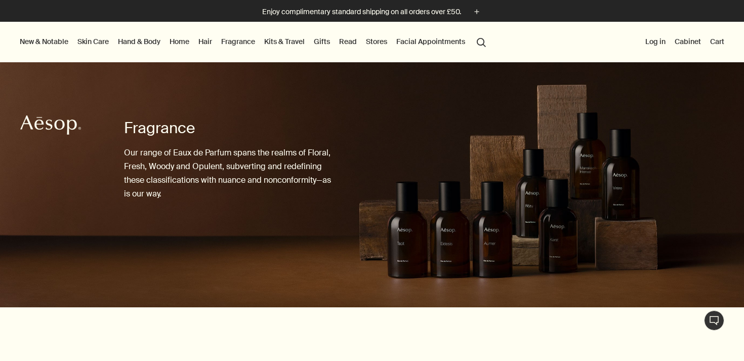
click at [328, 41] on link "Gifts" at bounding box center [322, 41] width 20 height 13
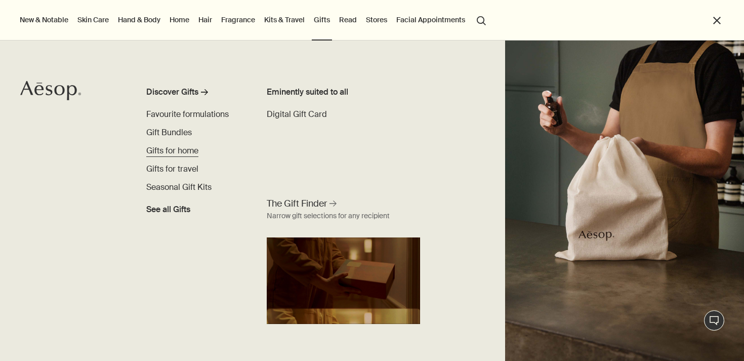
click at [181, 150] on span "Gifts for home" at bounding box center [172, 150] width 52 height 11
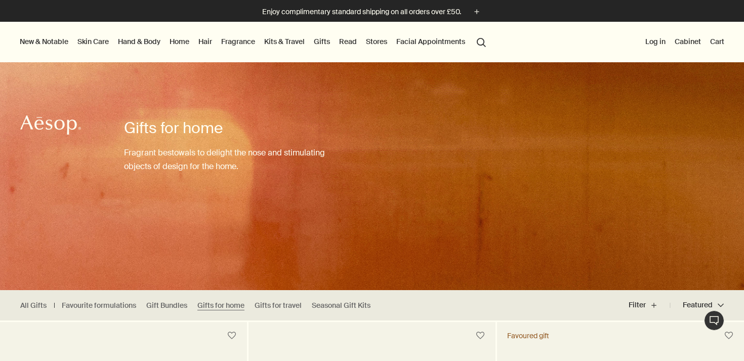
click at [135, 42] on link "Hand & Body" at bounding box center [139, 41] width 47 height 13
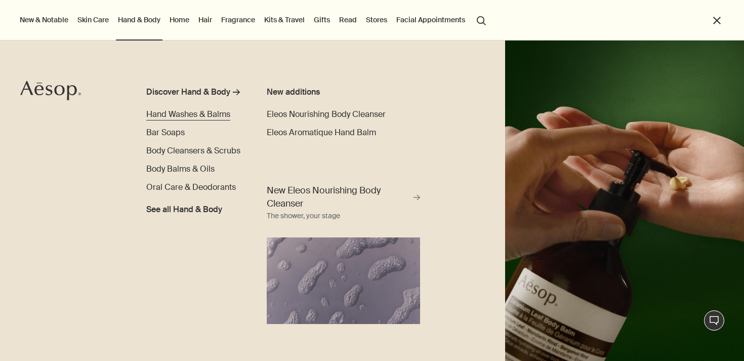
click at [193, 113] on span "Hand Washes & Balms" at bounding box center [188, 114] width 84 height 11
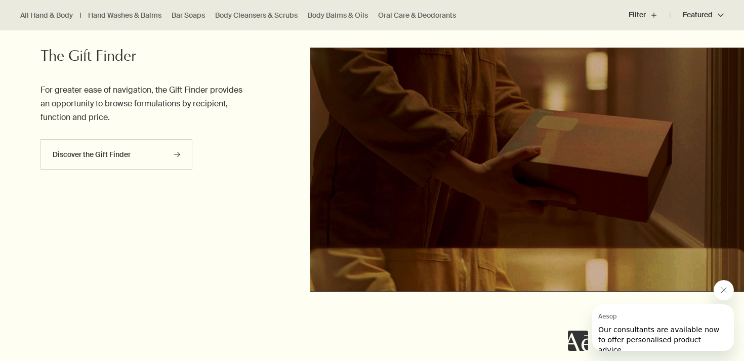
scroll to position [2491, 0]
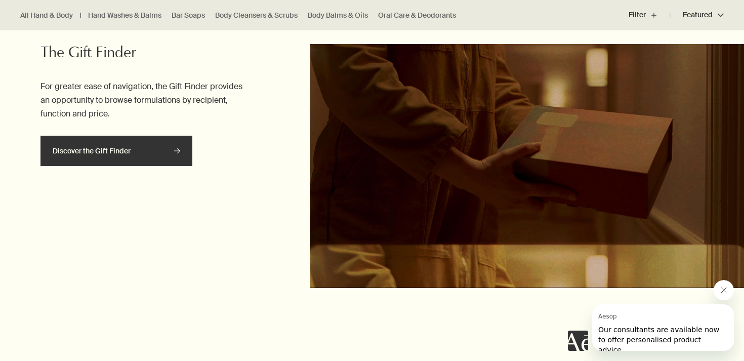
click at [106, 163] on link "Discover the Gift Finder rightArrow" at bounding box center [117, 151] width 152 height 30
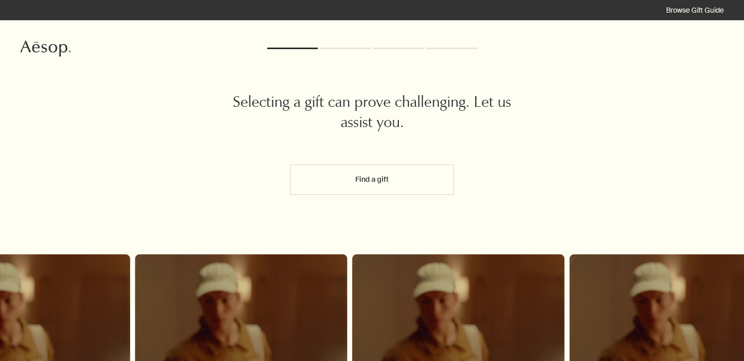
click at [349, 180] on button "Find a gift" at bounding box center [372, 180] width 164 height 30
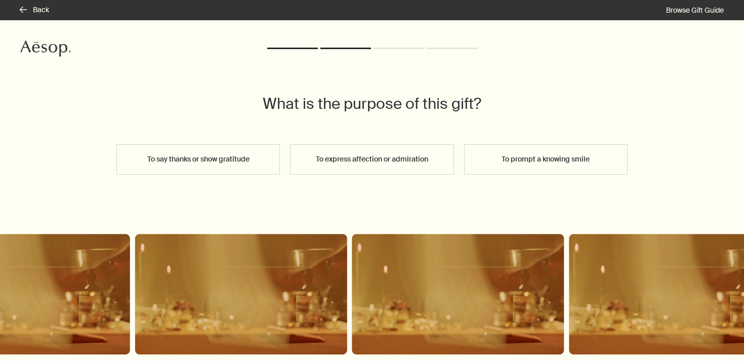
click at [381, 142] on div "What is the purpose of this gift? To say thanks or show gratitude To express af…" at bounding box center [372, 240] width 744 height 440
click at [376, 160] on button "To express affection or admiration" at bounding box center [372, 159] width 164 height 30
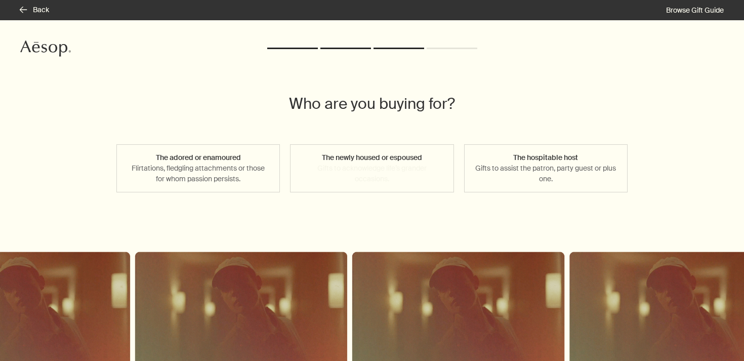
click at [405, 171] on button "The newly housed or espoused Gifts to acknowledge life’s grander occasions." at bounding box center [372, 168] width 164 height 48
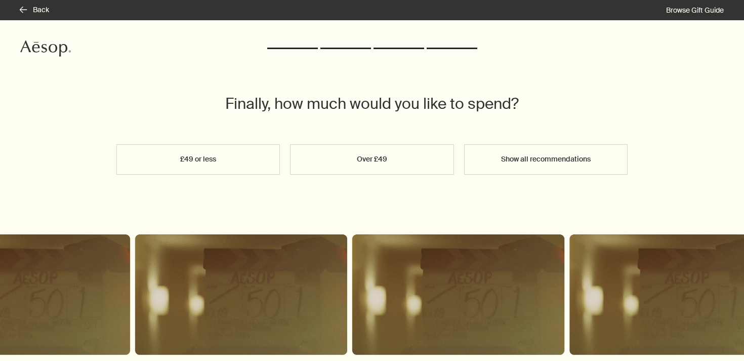
click at [405, 171] on button "Over £49" at bounding box center [372, 159] width 164 height 30
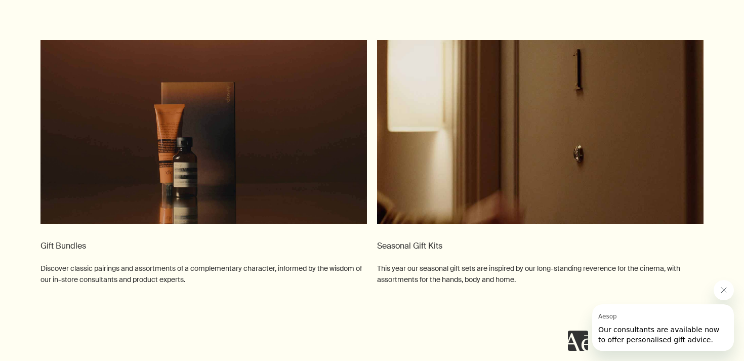
scroll to position [1318, 0]
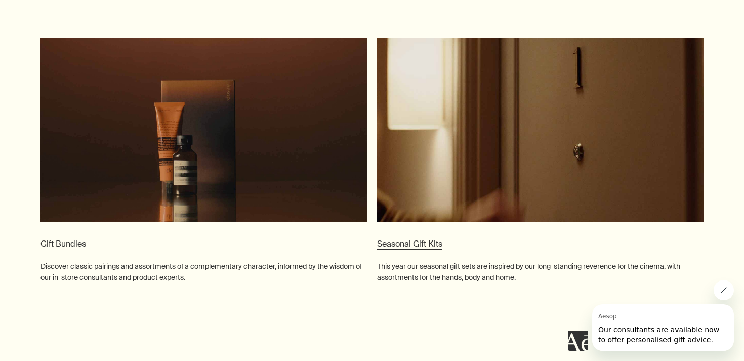
click at [505, 167] on video at bounding box center [540, 130] width 327 height 184
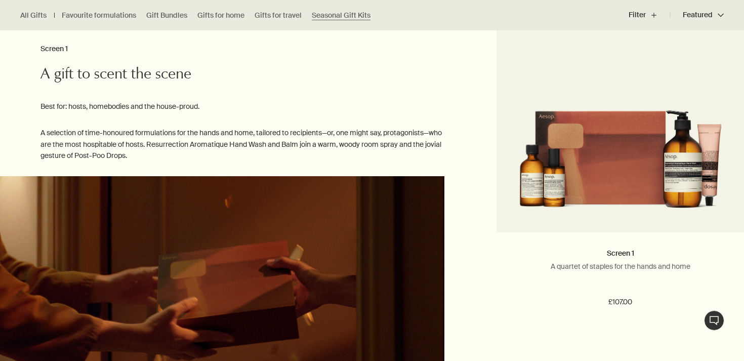
scroll to position [1017, 0]
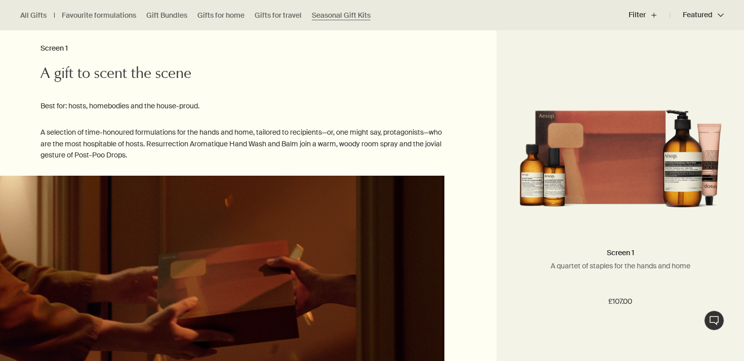
click at [620, 170] on img at bounding box center [620, 151] width 217 height 132
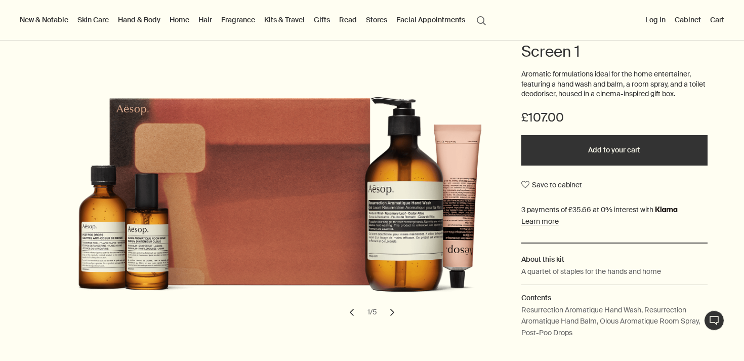
scroll to position [106, 0]
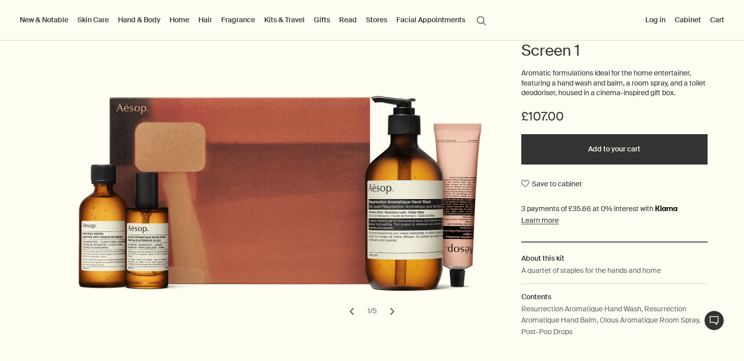
click at [394, 313] on button "chevron" at bounding box center [392, 311] width 22 height 22
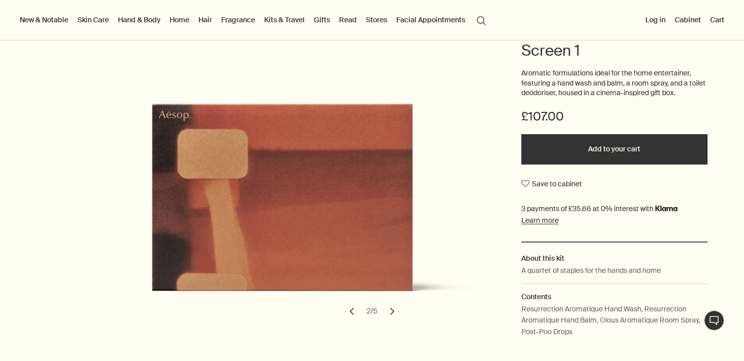
click at [394, 313] on button "chevron" at bounding box center [392, 311] width 22 height 22
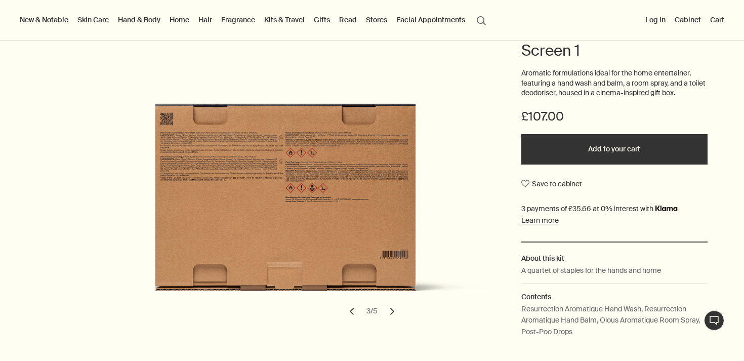
click at [394, 313] on button "chevron" at bounding box center [392, 311] width 22 height 22
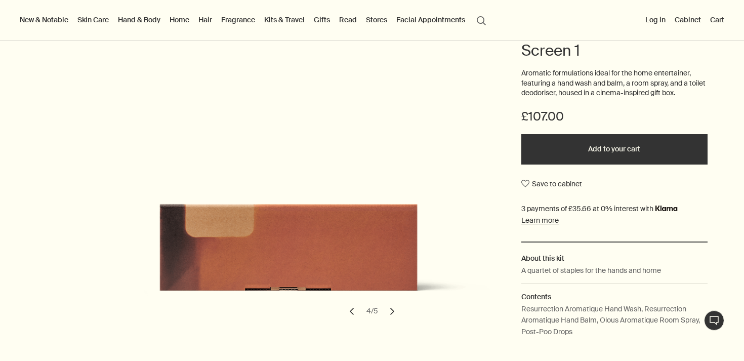
click at [394, 313] on button "chevron" at bounding box center [392, 311] width 22 height 22
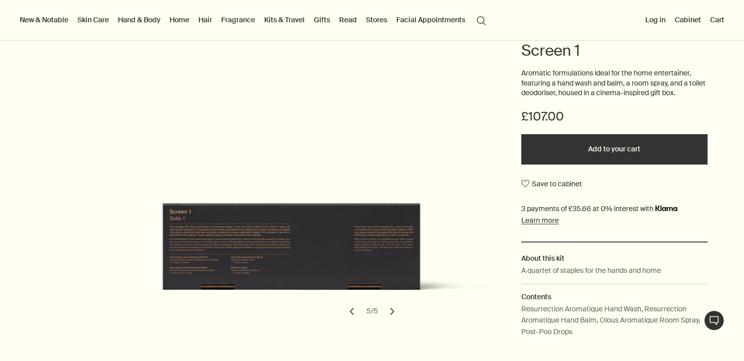
click at [394, 313] on button "chevron" at bounding box center [392, 311] width 22 height 22
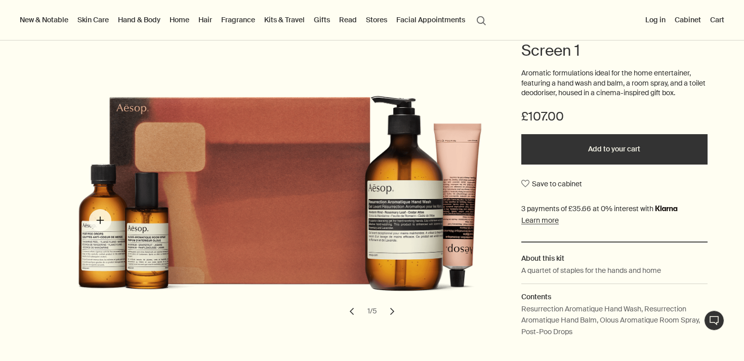
click at [103, 232] on img "Screen 1" at bounding box center [291, 178] width 434 height 264
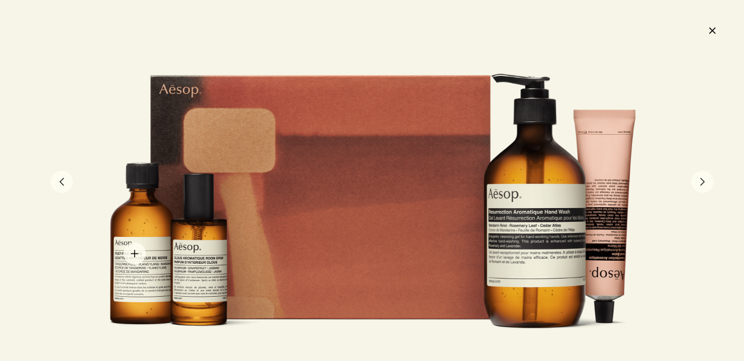
click at [135, 254] on div at bounding box center [372, 181] width 567 height 344
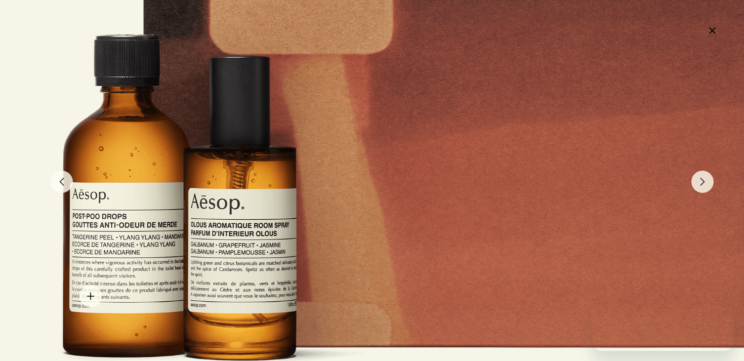
scroll to position [0, 0]
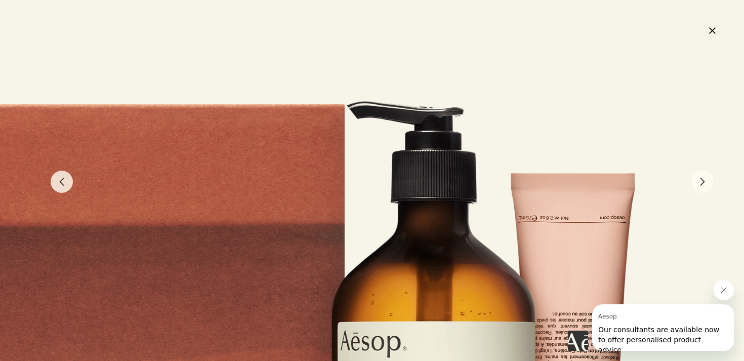
click at [710, 34] on button "close" at bounding box center [712, 30] width 12 height 17
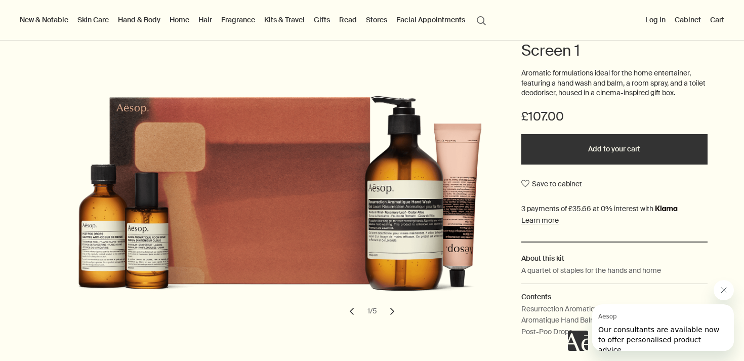
click at [140, 21] on link "Hand & Body" at bounding box center [139, 19] width 47 height 13
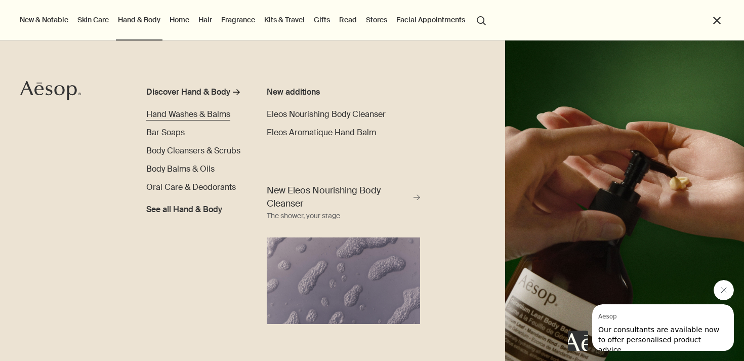
click at [165, 114] on span "Hand Washes & Balms" at bounding box center [188, 114] width 84 height 11
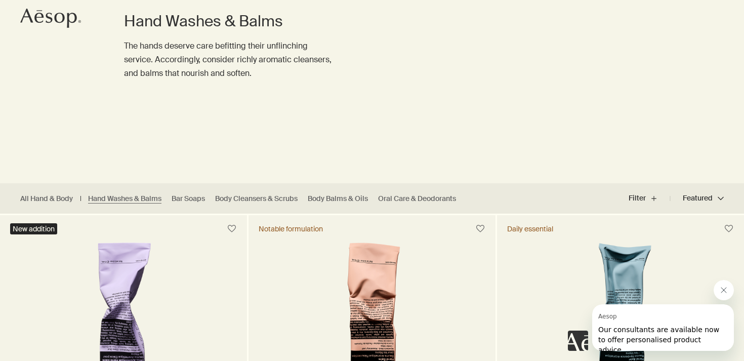
click at [721, 293] on icon "Close message from Aesop" at bounding box center [724, 290] width 8 height 8
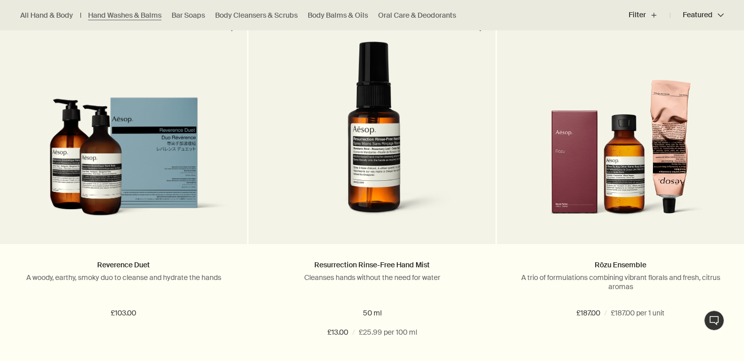
scroll to position [1050, 0]
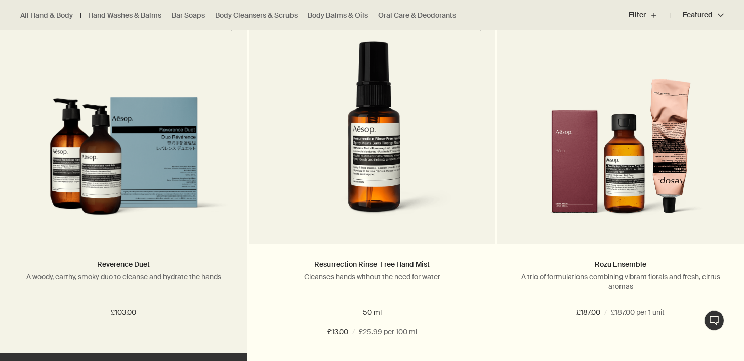
click at [109, 169] on img at bounding box center [123, 163] width 217 height 132
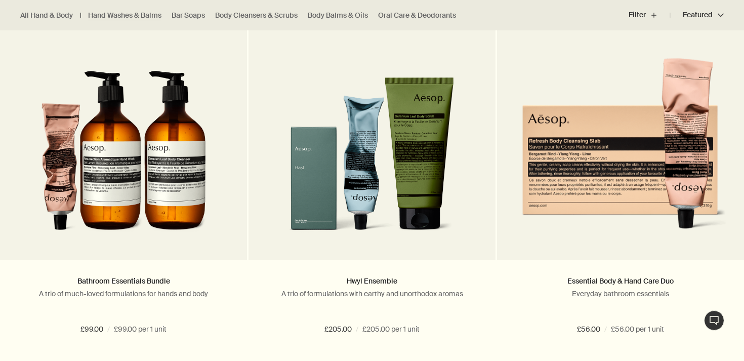
scroll to position [1407, 0]
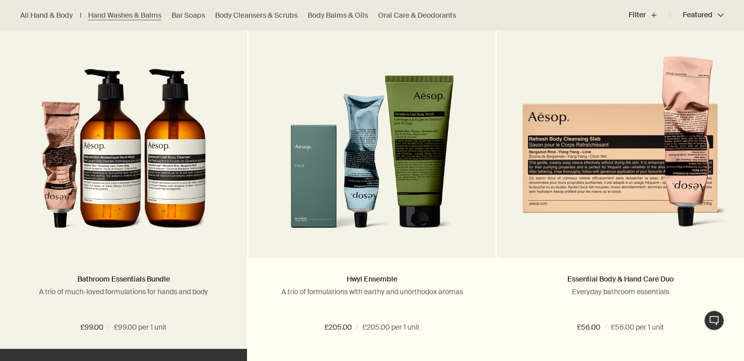
click at [115, 174] on img at bounding box center [123, 149] width 165 height 187
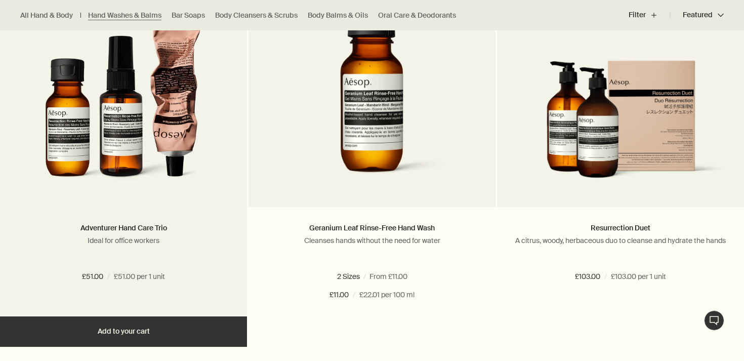
scroll to position [1816, 0]
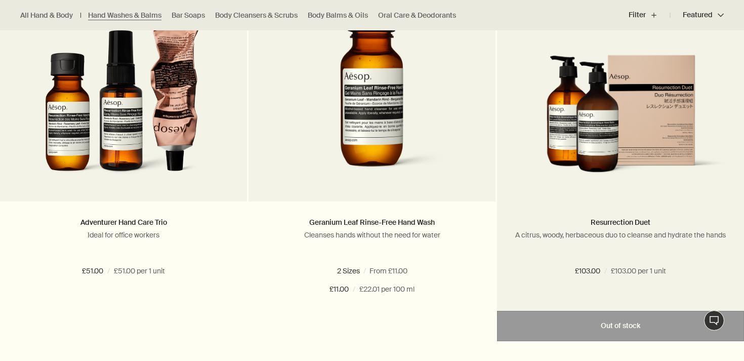
click at [611, 127] on img at bounding box center [620, 121] width 217 height 132
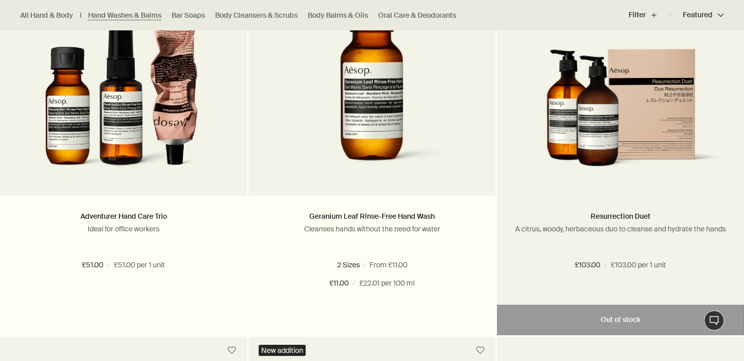
scroll to position [1831, 0]
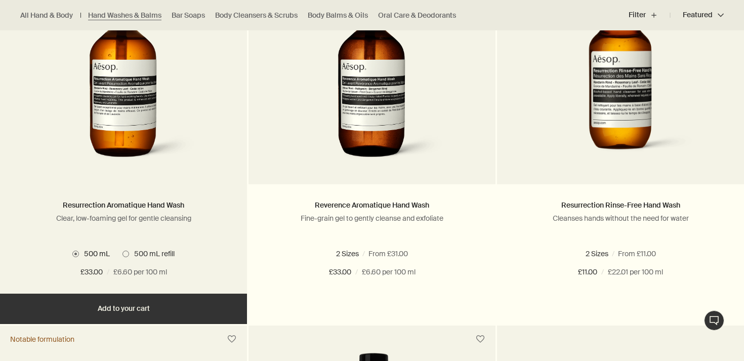
scroll to position [741, 0]
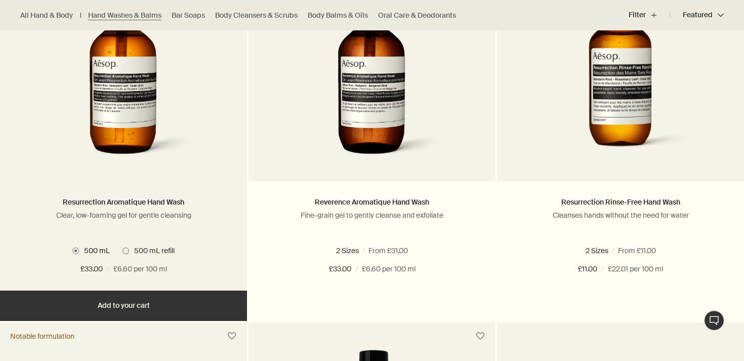
click at [141, 308] on button "Add Add to your cart" at bounding box center [123, 306] width 247 height 30
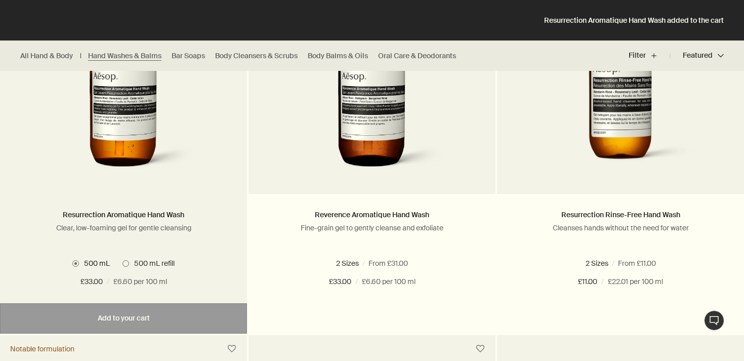
scroll to position [719, 0]
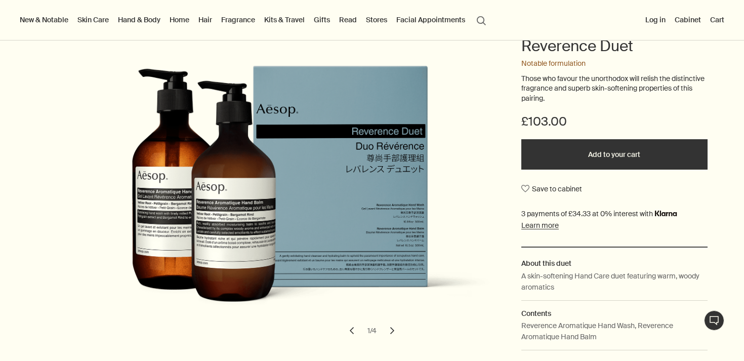
scroll to position [94, 0]
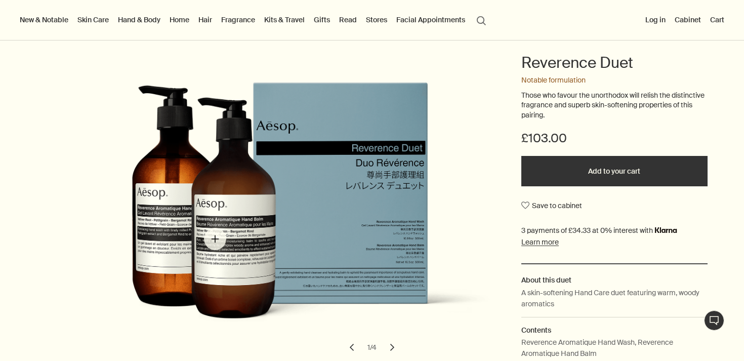
click at [214, 239] on img "Reverence Duet" at bounding box center [288, 214] width 434 height 264
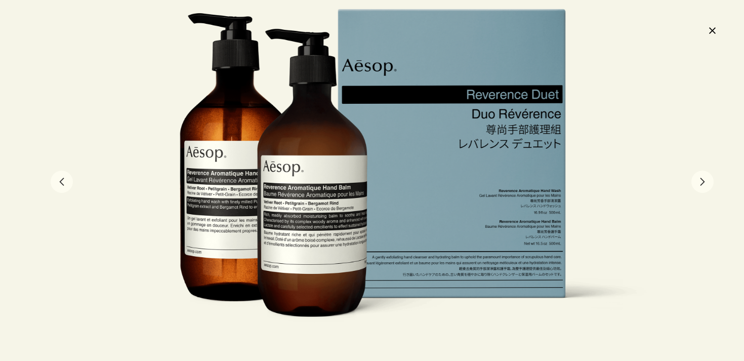
click at [712, 28] on button "close" at bounding box center [712, 30] width 12 height 17
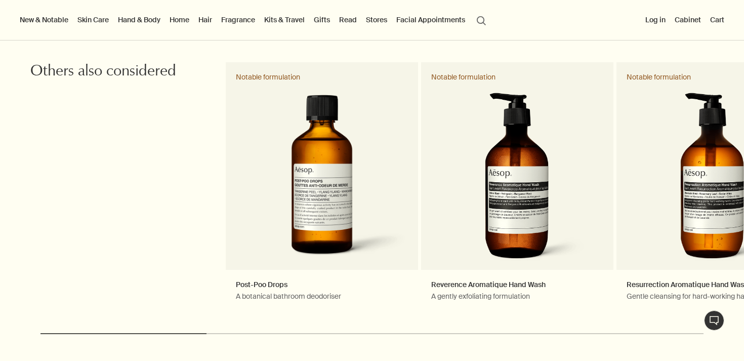
scroll to position [1382, 0]
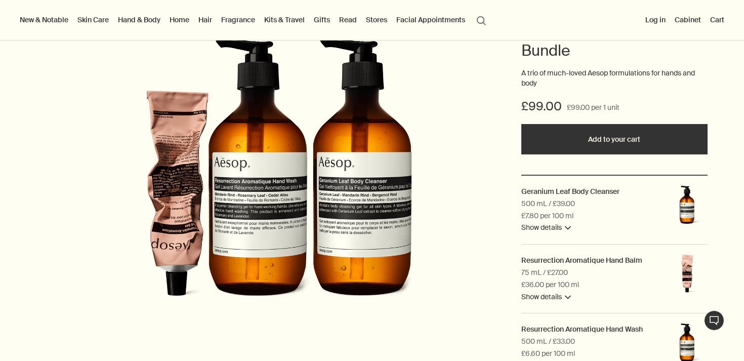
scroll to position [128, 0]
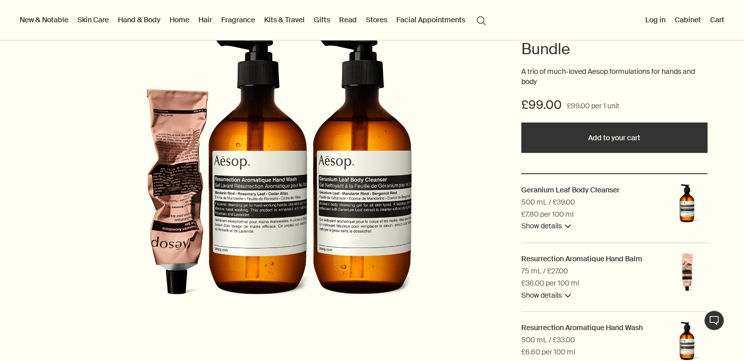
click at [586, 139] on button "Add to your cart" at bounding box center [614, 138] width 186 height 30
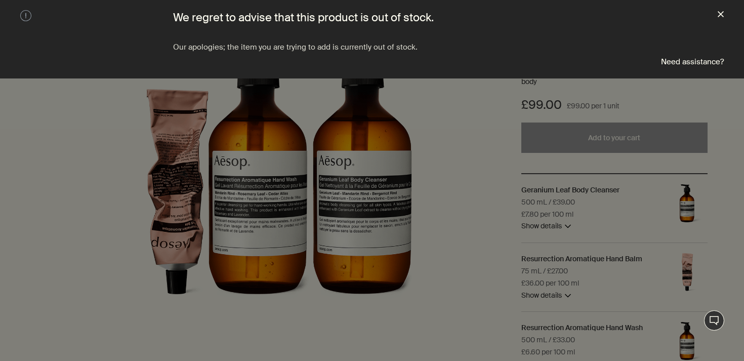
click at [724, 15] on button "close" at bounding box center [721, 15] width 6 height 10
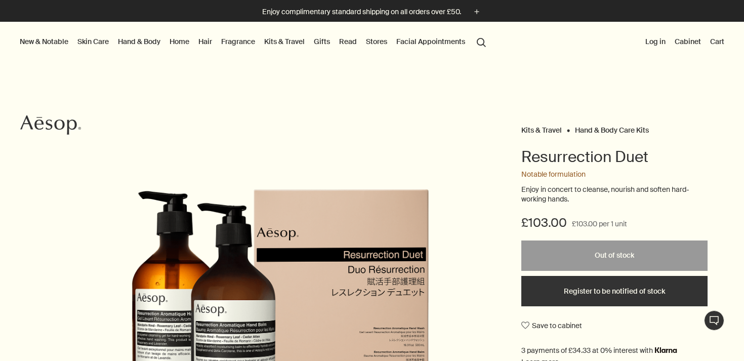
click at [136, 39] on link "Hand & Body" at bounding box center [139, 41] width 47 height 13
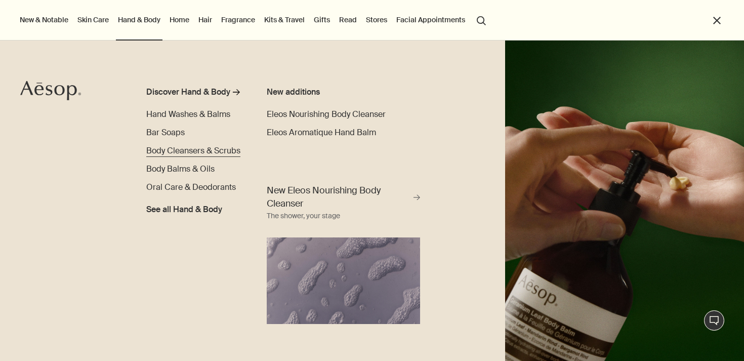
click at [170, 151] on span "Body Cleansers & Scrubs" at bounding box center [193, 150] width 94 height 11
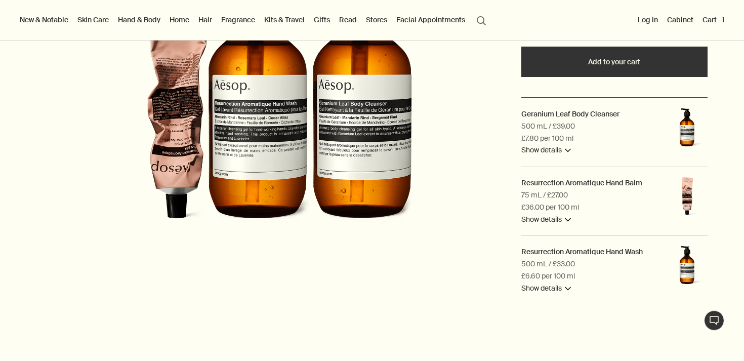
scroll to position [207, 0]
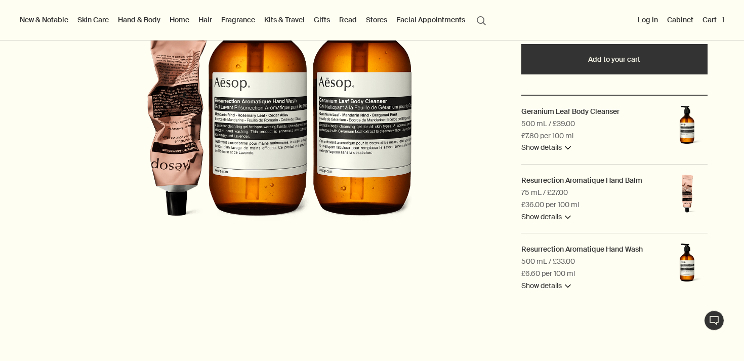
click at [691, 187] on img at bounding box center [687, 195] width 41 height 41
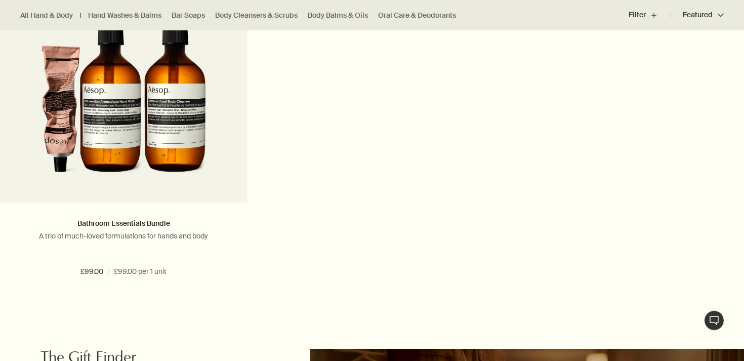
scroll to position [1468, 0]
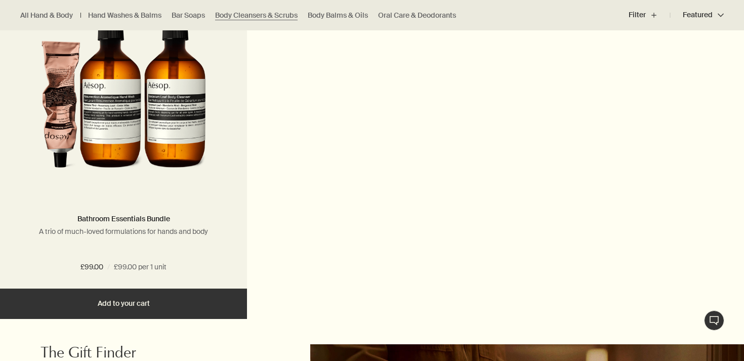
click at [124, 306] on button "Add Add to your cart" at bounding box center [123, 304] width 247 height 30
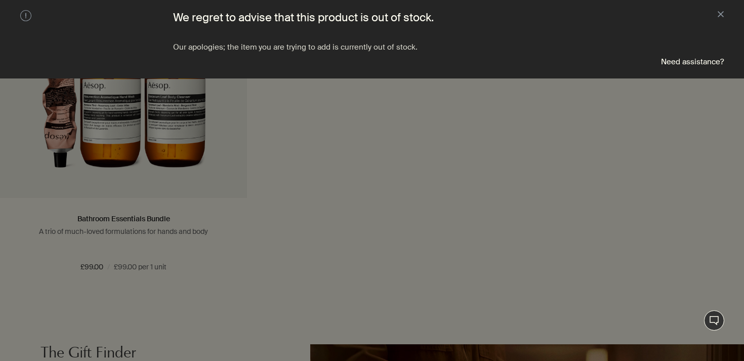
click at [724, 14] on aside "warning We regret to advise that this product is out of stock. Our apologies; t…" at bounding box center [372, 39] width 744 height 78
click at [718, 16] on button "close" at bounding box center [721, 15] width 6 height 10
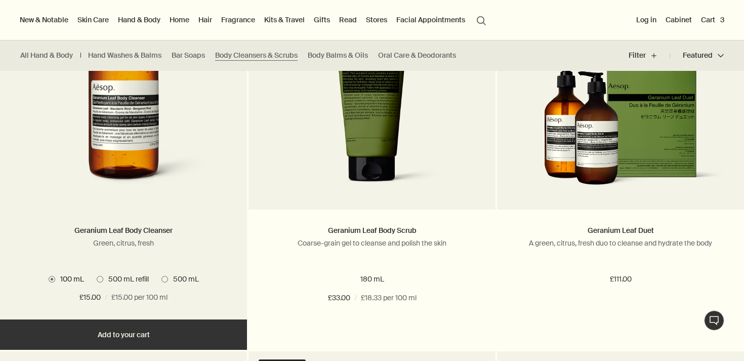
scroll to position [343, 0]
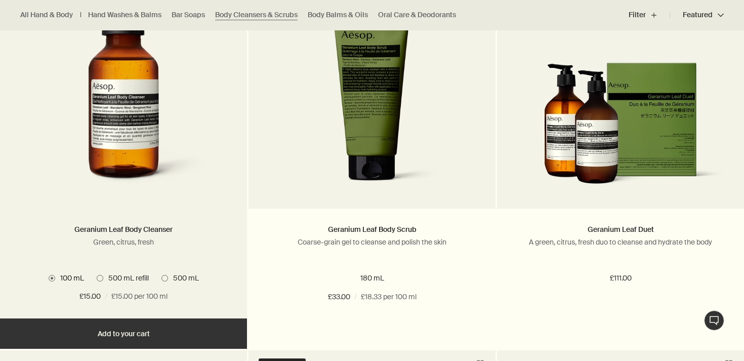
click at [163, 278] on span at bounding box center [165, 278] width 7 height 7
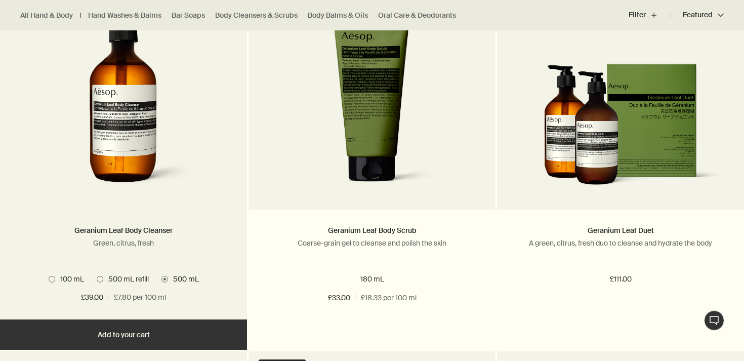
scroll to position [344, 0]
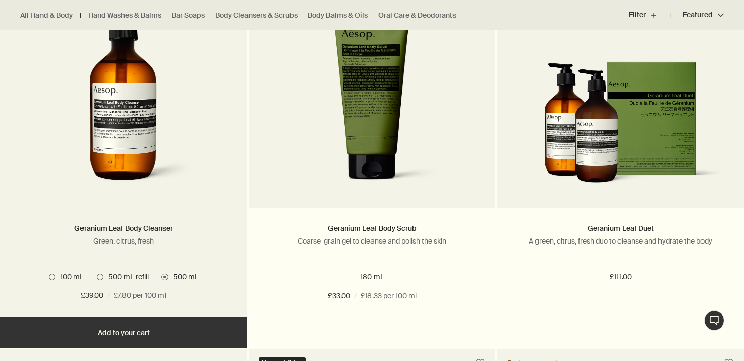
click at [127, 333] on button "Add Add to your cart" at bounding box center [123, 332] width 247 height 30
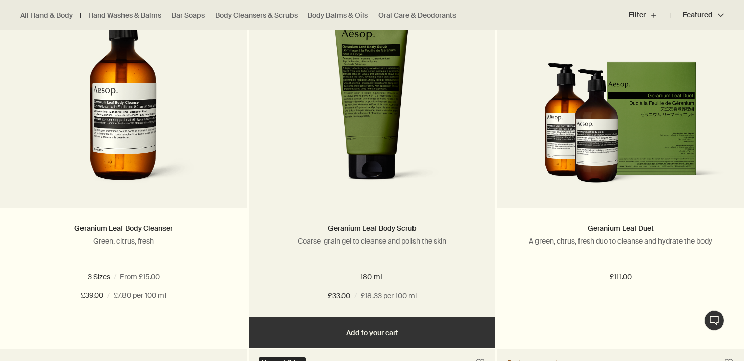
scroll to position [0, 0]
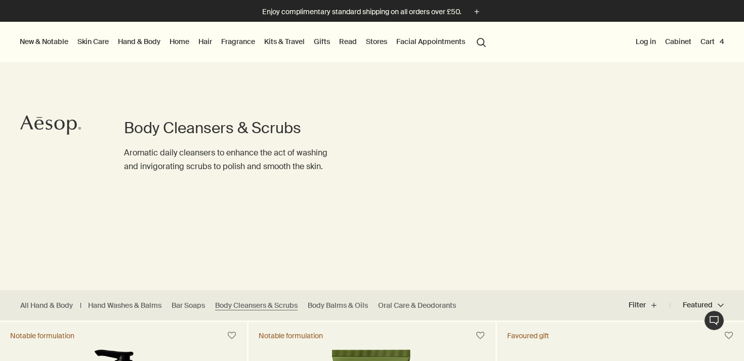
click at [711, 43] on button "Cart 4" at bounding box center [713, 41] width 28 height 13
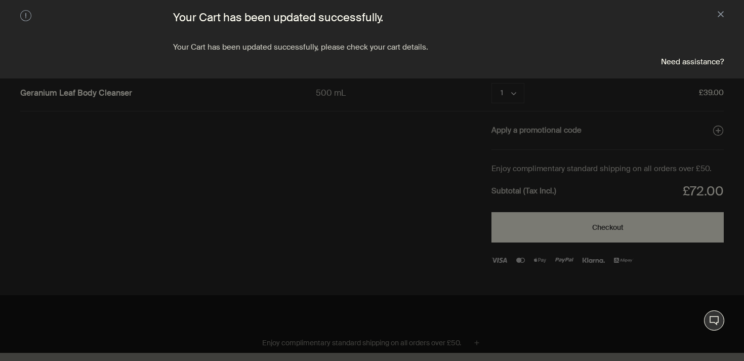
click at [724, 14] on aside "warning Your Cart has been updated successfully. Your Cart has been updated suc…" at bounding box center [372, 39] width 744 height 78
click at [721, 14] on button "close" at bounding box center [721, 15] width 6 height 10
click at [723, 15] on button "close" at bounding box center [721, 15] width 6 height 10
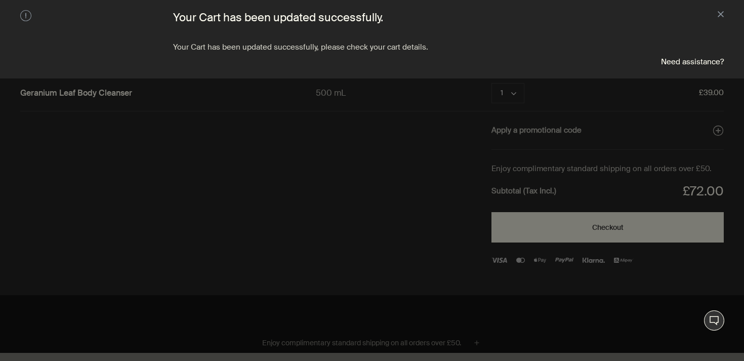
click at [159, 159] on div at bounding box center [372, 180] width 744 height 361
click at [721, 16] on button "close" at bounding box center [721, 15] width 6 height 10
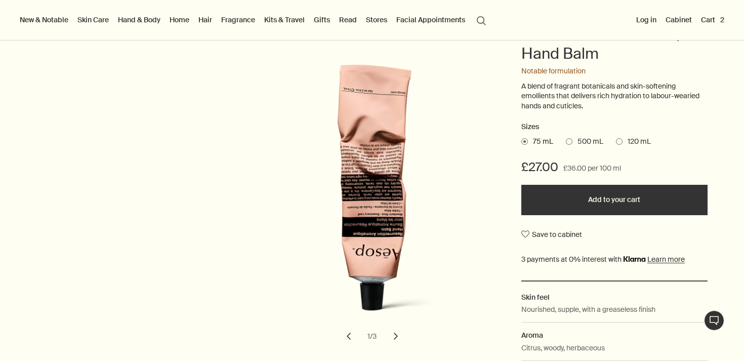
scroll to position [123, 0]
click at [579, 205] on button "Add to your cart" at bounding box center [614, 200] width 186 height 30
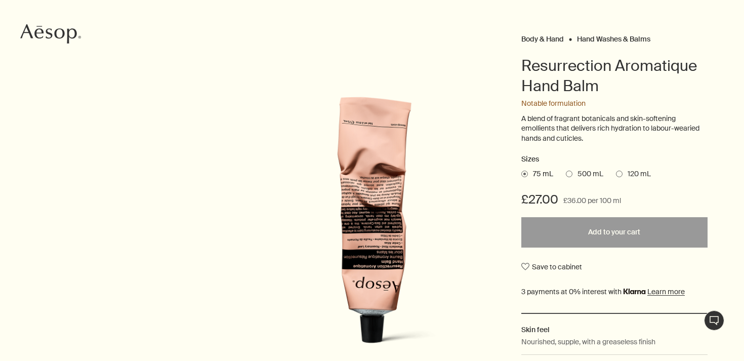
scroll to position [1, 0]
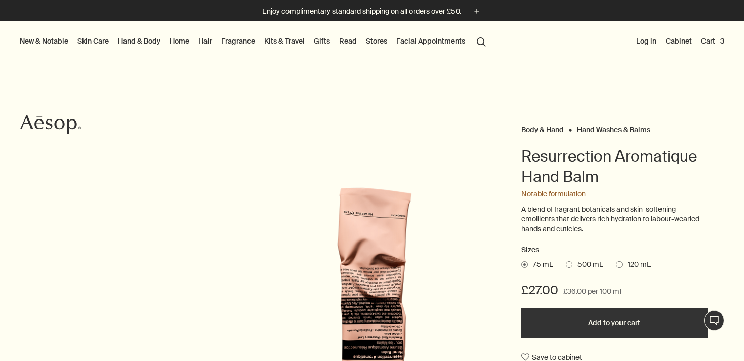
click at [714, 36] on button "Cart 3" at bounding box center [712, 40] width 27 height 13
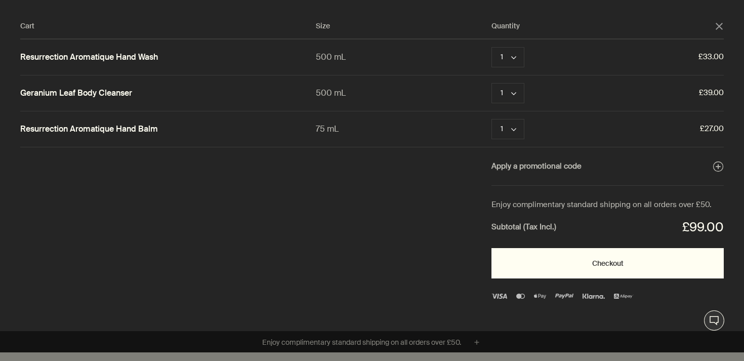
click at [577, 266] on button "Checkout" at bounding box center [608, 263] width 232 height 30
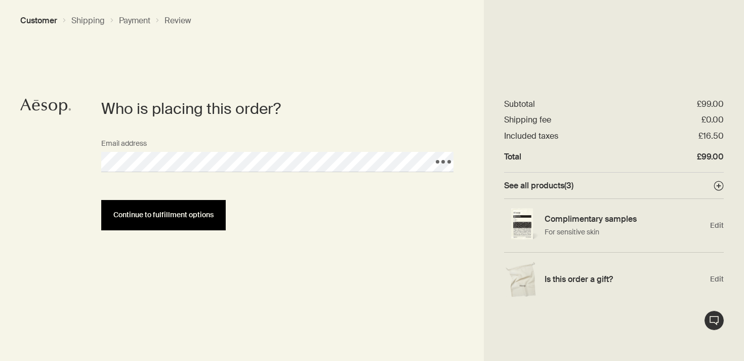
click at [159, 218] on span "Continue to fulfillment options" at bounding box center [163, 215] width 100 height 8
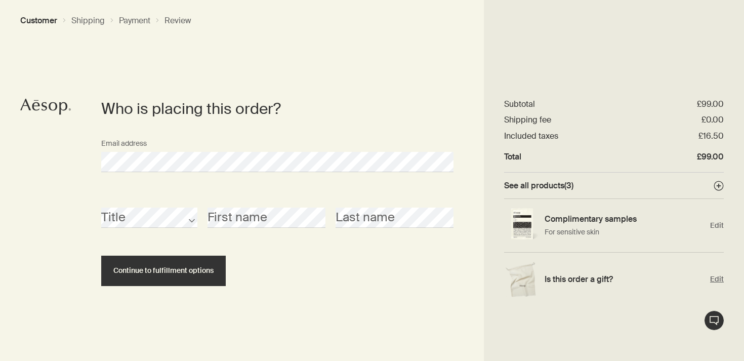
click at [721, 278] on span "Edit" at bounding box center [717, 279] width 14 height 10
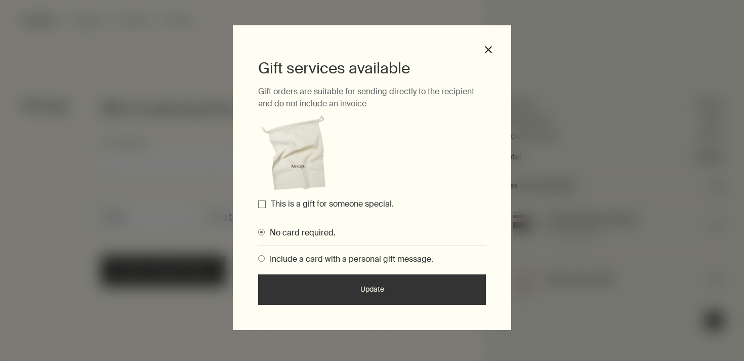
click at [347, 200] on label "This is a gift for someone special." at bounding box center [332, 203] width 123 height 11
click at [266, 200] on input "This is a gift for someone special." at bounding box center [262, 204] width 8 height 8
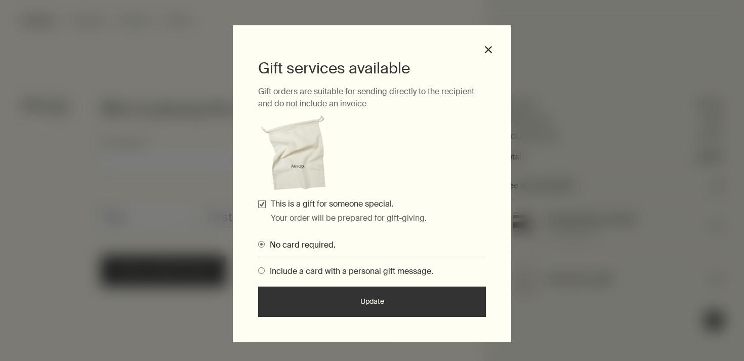
scroll to position [7, 0]
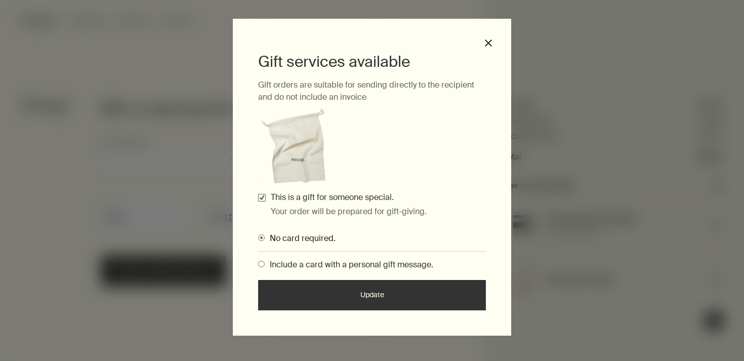
click at [357, 265] on span "Include a card with a personal gift message." at bounding box center [349, 264] width 169 height 11
click at [258, 265] on input "Include a card with a personal gift message." at bounding box center [258, 262] width 0 height 7
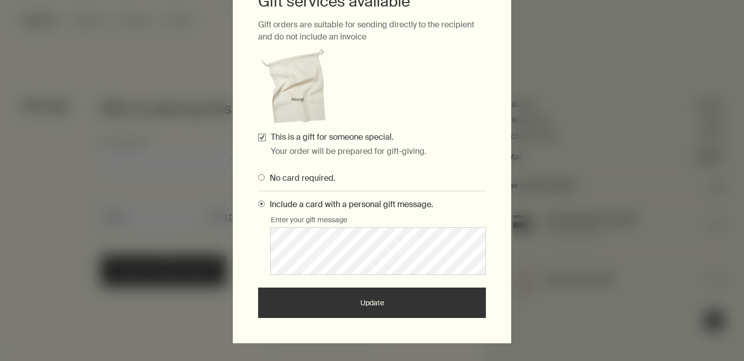
scroll to position [32, 0]
click at [391, 299] on button "Update" at bounding box center [372, 303] width 228 height 30
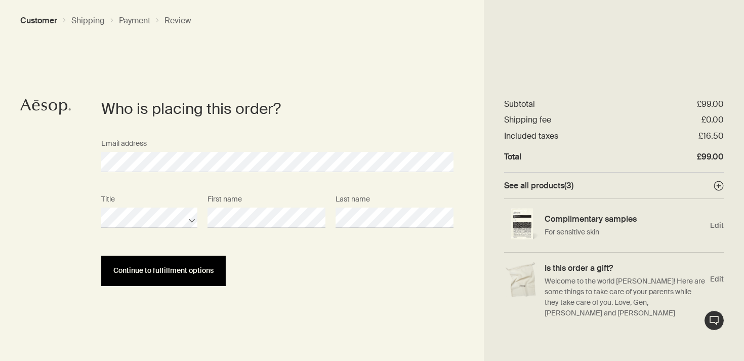
click at [190, 275] on button "Continue to fulfillment options" at bounding box center [163, 271] width 125 height 30
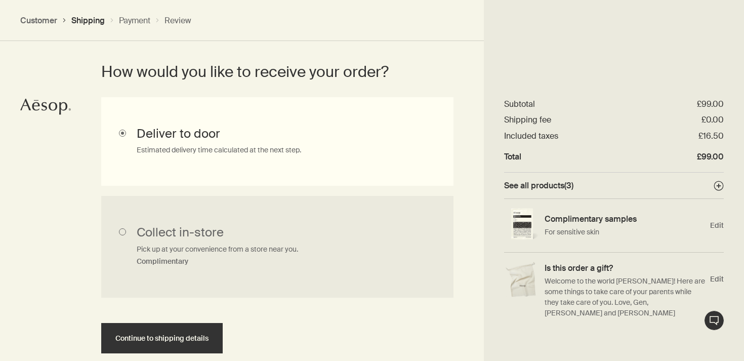
scroll to position [324, 0]
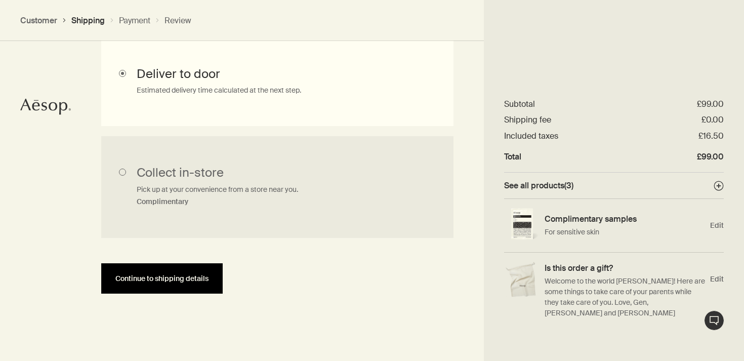
click at [187, 276] on span "Continue to shipping details" at bounding box center [161, 279] width 93 height 8
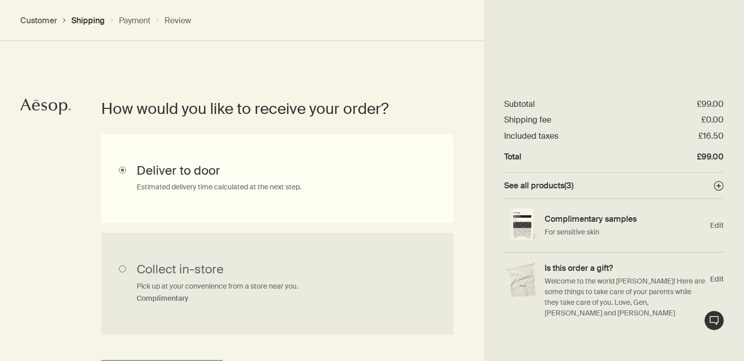
select select "GB"
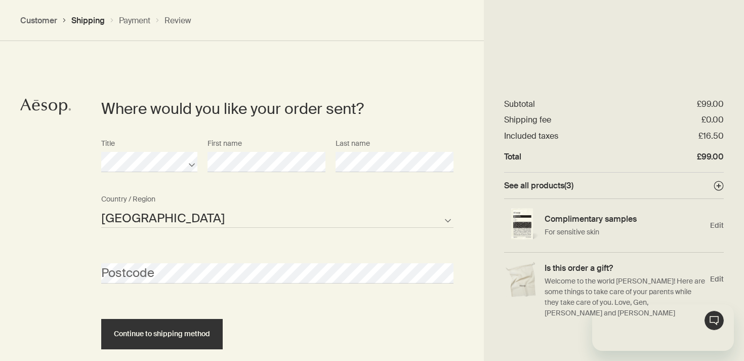
scroll to position [0, 0]
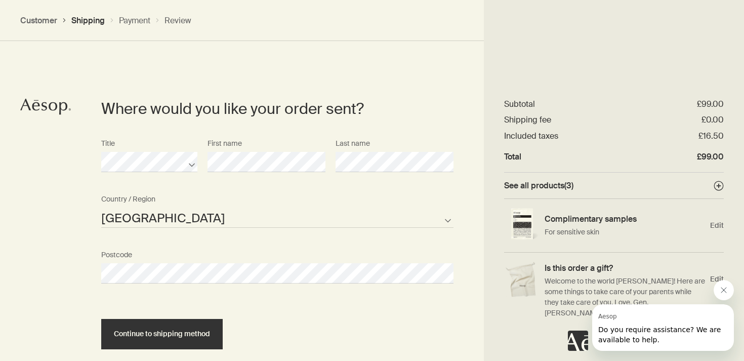
select select "GB"
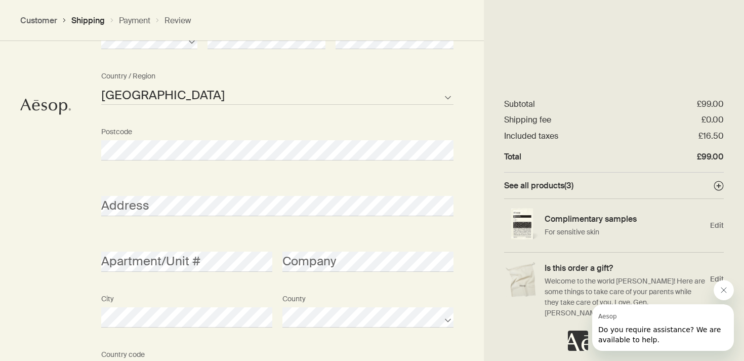
scroll to position [566, 0]
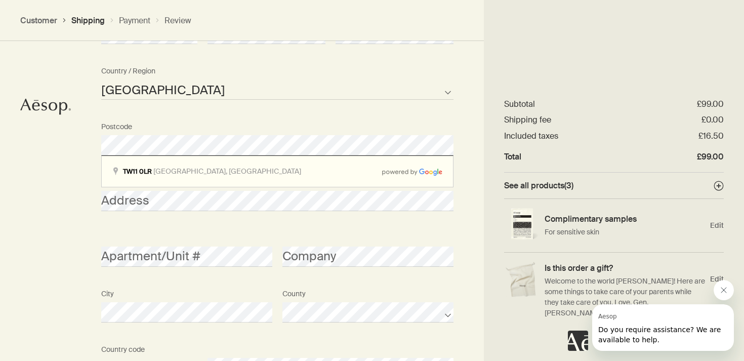
click at [53, 222] on div "Where would you like your order sent? Title First name Last name Guernsey Isle …" at bounding box center [372, 207] width 744 height 608
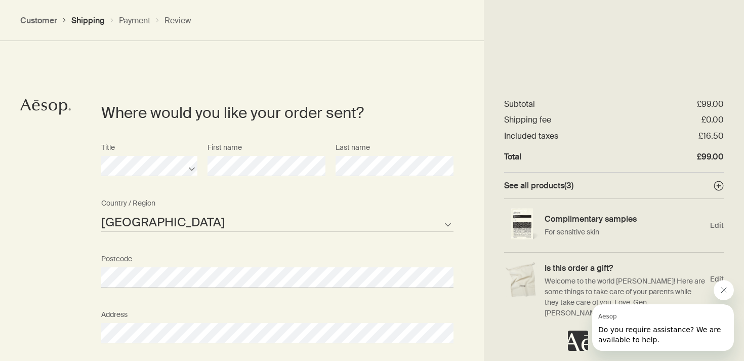
scroll to position [430, 0]
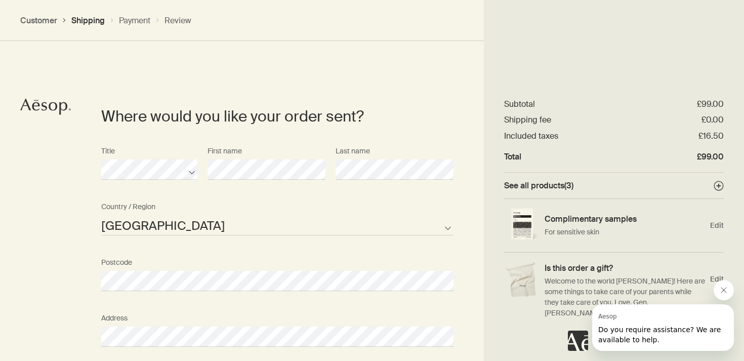
click at [49, 214] on div "Where would you like your order sent? Title First name Last name Guernsey Isle …" at bounding box center [372, 343] width 744 height 608
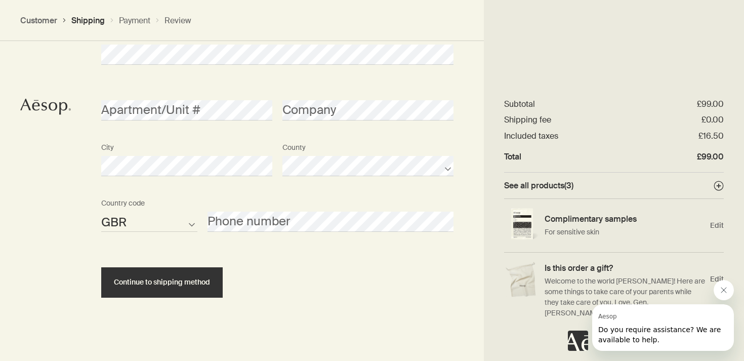
scroll to position [716, 0]
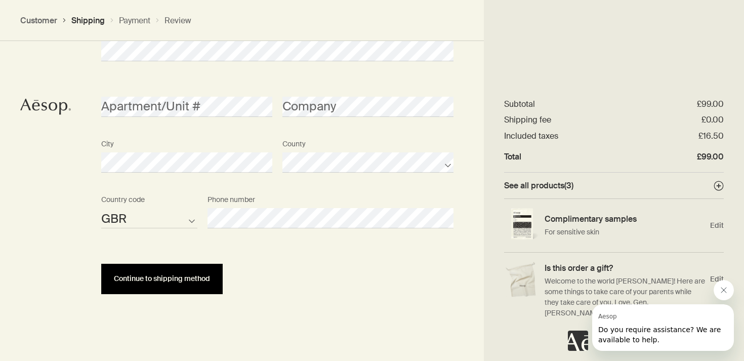
click at [190, 277] on span "Continue to shipping method" at bounding box center [162, 279] width 96 height 8
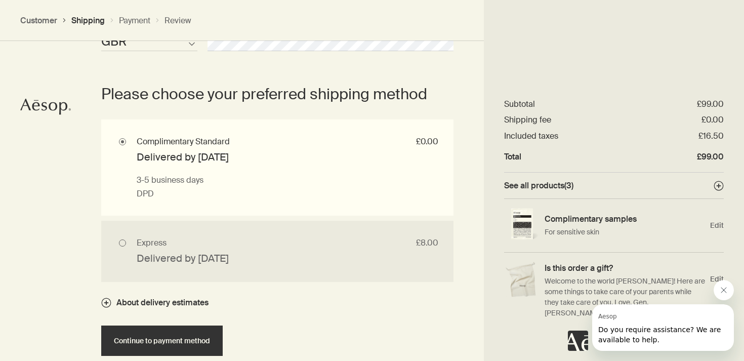
scroll to position [909, 0]
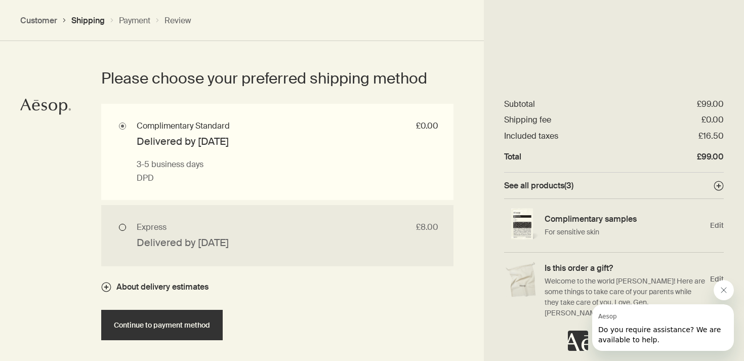
click at [159, 234] on input "Express £8.00 Delivered by Tue 12 Aug Next business day if ordered before 12pm …" at bounding box center [277, 235] width 352 height 61
radio input "true"
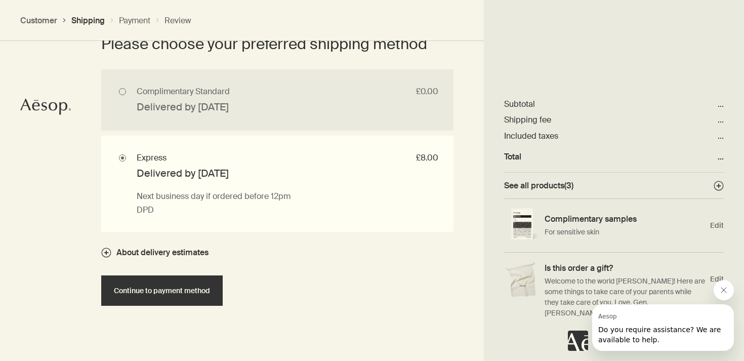
scroll to position [944, 0]
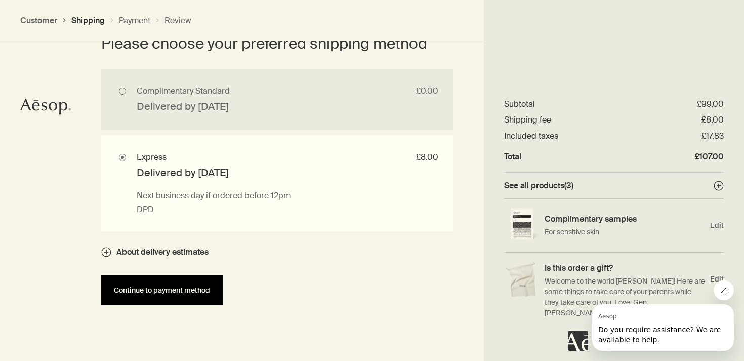
click at [156, 287] on span "Continue to payment method" at bounding box center [162, 291] width 96 height 8
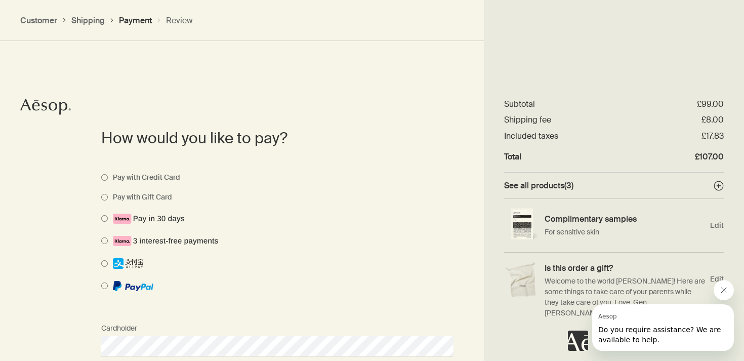
scroll to position [745, 0]
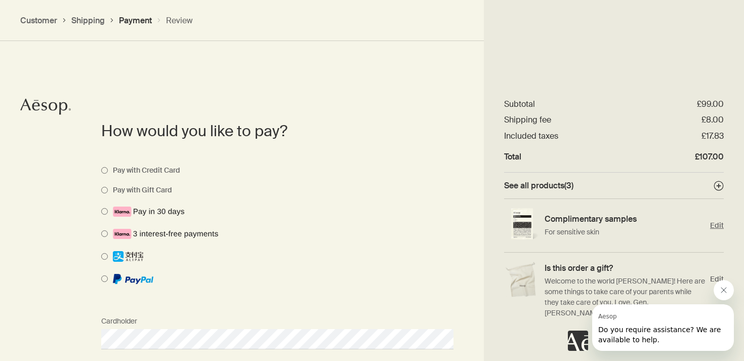
click at [718, 223] on span "Edit" at bounding box center [717, 226] width 14 height 10
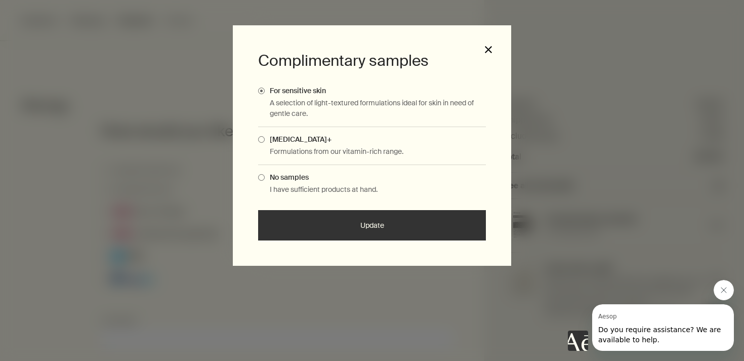
click at [488, 49] on button "close" at bounding box center [488, 49] width 9 height 9
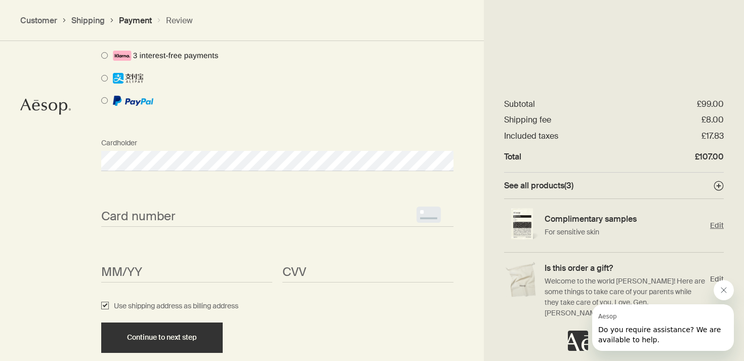
scroll to position [982, 0]
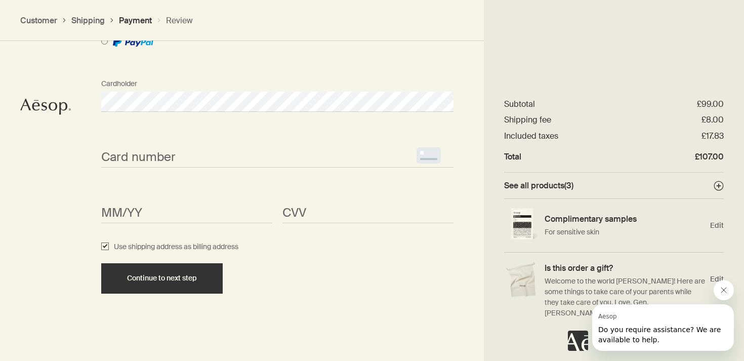
click at [128, 149] on span "<p>Your browser does not support iframes.</p>" at bounding box center [277, 157] width 352 height 20
click at [106, 247] on input "Use shipping address as billing address" at bounding box center [105, 247] width 8 height 12
checkbox input "false"
select select "GB"
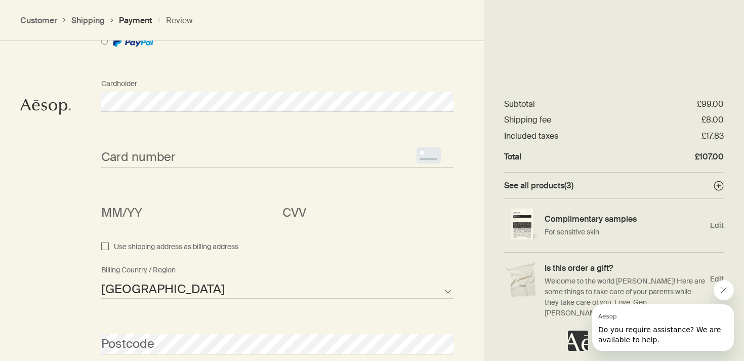
click at [134, 287] on select "Afghanistan Albania Algeria American Samoa Andorra Angola Anguilla Antarctica A…" at bounding box center [277, 288] width 352 height 20
select select "MX"
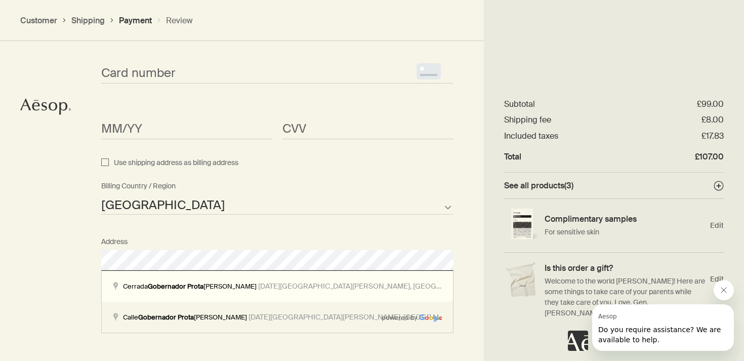
type input "CDMX"
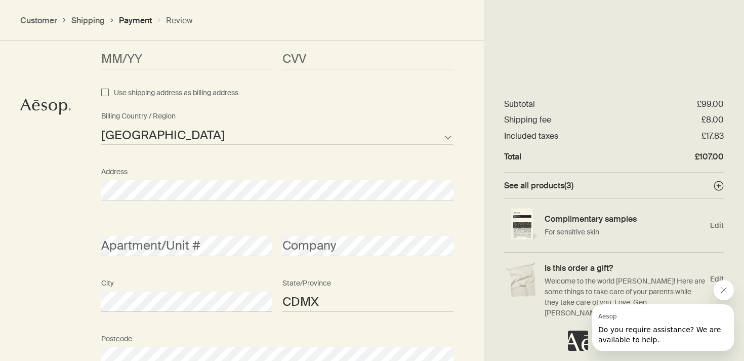
scroll to position [1140, 0]
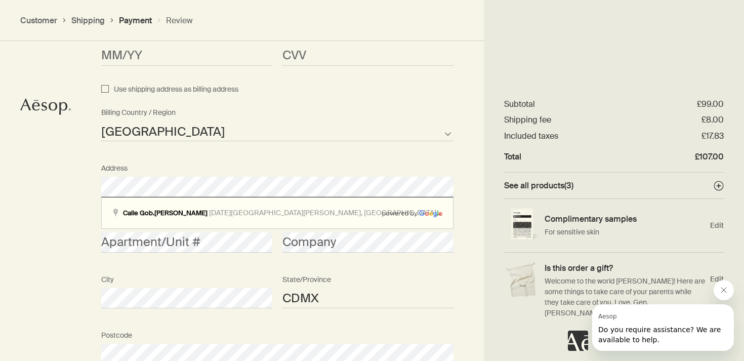
click at [62, 224] on div "How would you like to pay? Pay with Credit Card Pay with Gift Card Cardholder C…" at bounding box center [372, 102] width 744 height 887
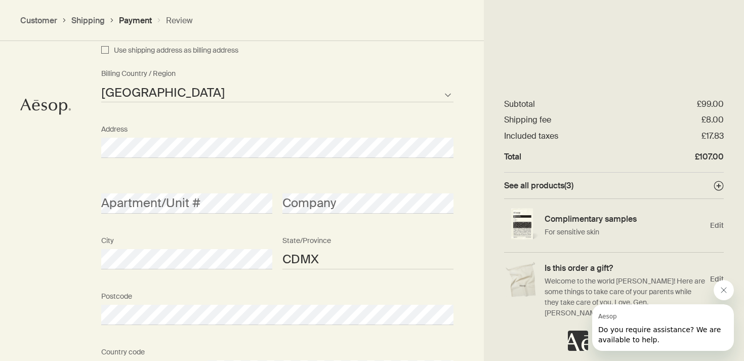
scroll to position [1190, 0]
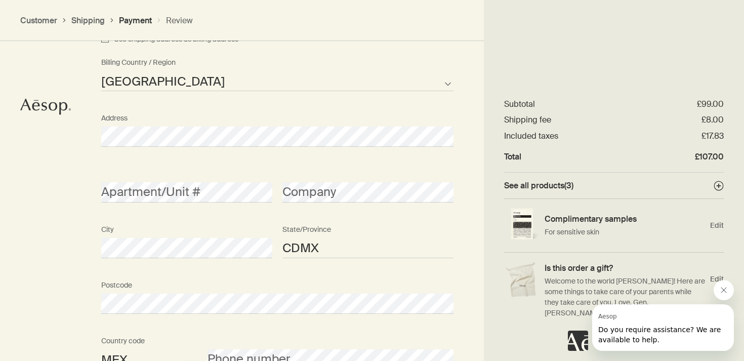
click at [163, 182] on div "Apartment/Unit #" at bounding box center [186, 184] width 181 height 38
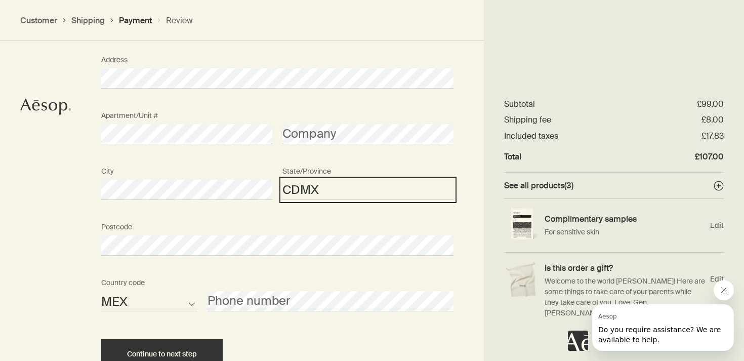
scroll to position [1295, 0]
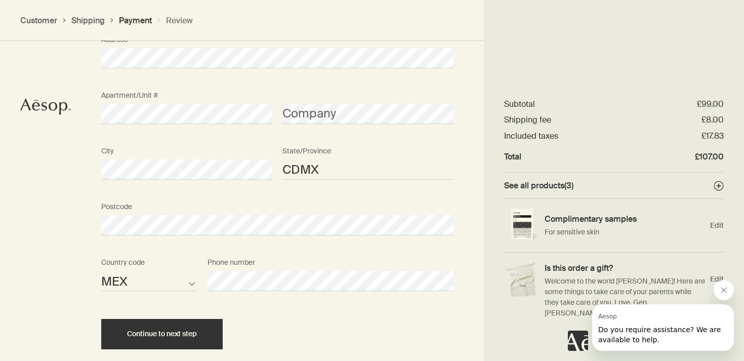
scroll to position [1324, 0]
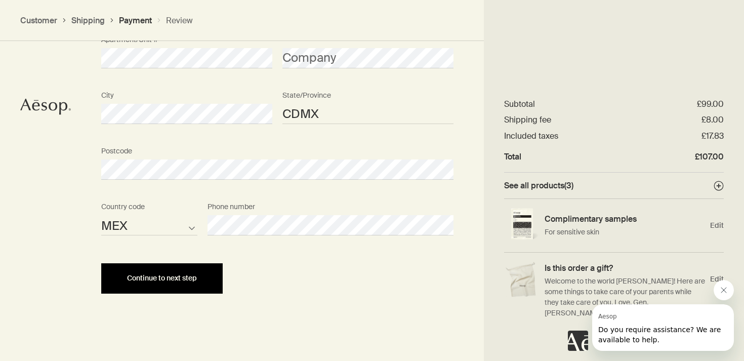
click at [185, 283] on button "Continue to next step" at bounding box center [162, 278] width 122 height 30
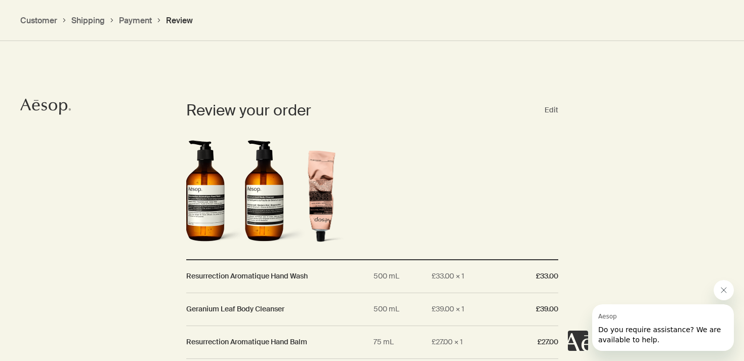
scroll to position [957, 0]
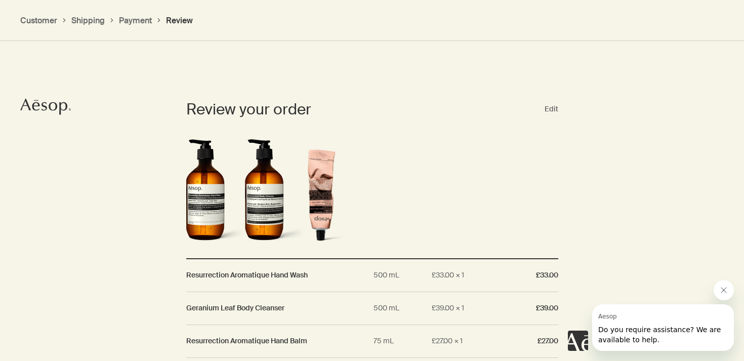
click at [723, 291] on icon "Close message from Aesop" at bounding box center [723, 290] width 5 height 5
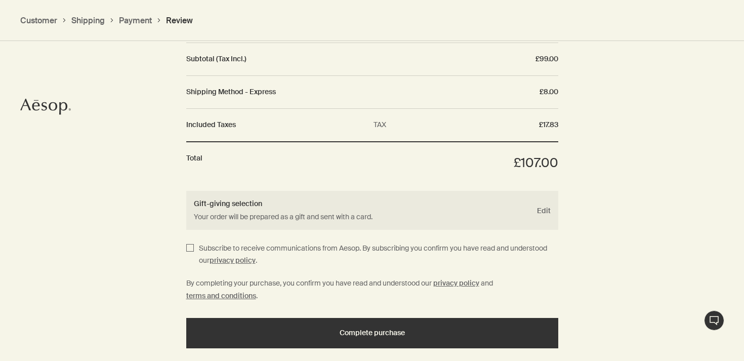
scroll to position [1390, 0]
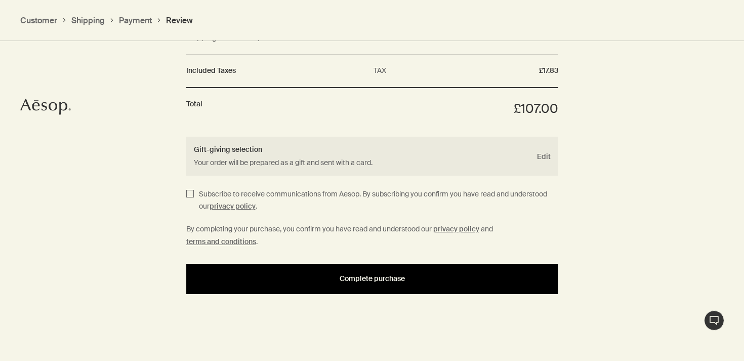
click at [339, 279] on div "Complete purchase" at bounding box center [372, 279] width 348 height 8
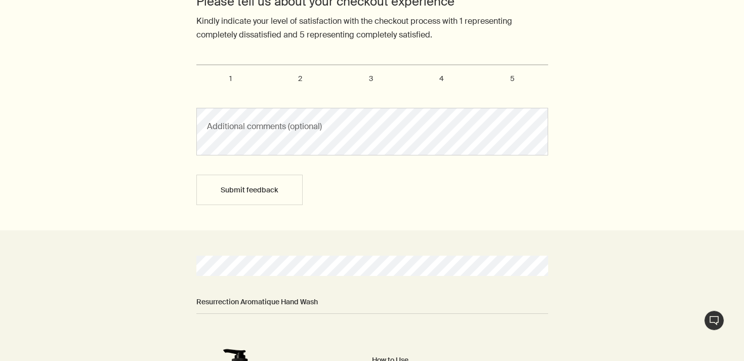
scroll to position [612, 0]
